Goal: Task Accomplishment & Management: Manage account settings

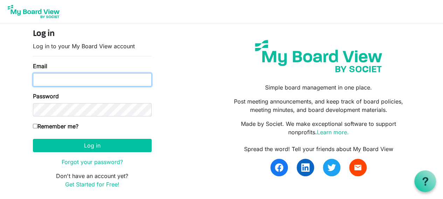
click at [127, 86] on input "Email" at bounding box center [92, 79] width 119 height 13
type input "thurneke@collierschools.com"
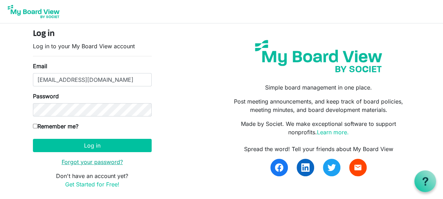
click at [108, 162] on link "Forgot your password?" at bounding box center [92, 162] width 61 height 7
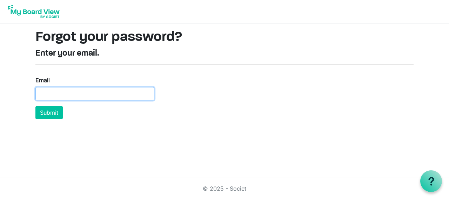
click at [80, 92] on input "Email" at bounding box center [94, 93] width 119 height 13
type input "t"
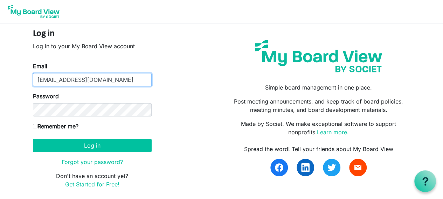
click at [118, 77] on input "thurneke@collierschools.com" at bounding box center [92, 79] width 119 height 13
type input "t"
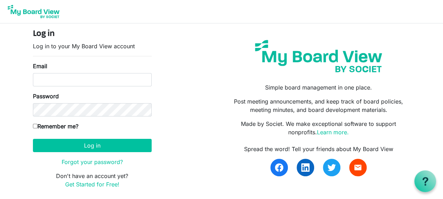
click at [423, 46] on body "Log in Log in to your My Board View account Email Password Remember me? America…" at bounding box center [221, 100] width 443 height 200
